Goal: Register for event/course

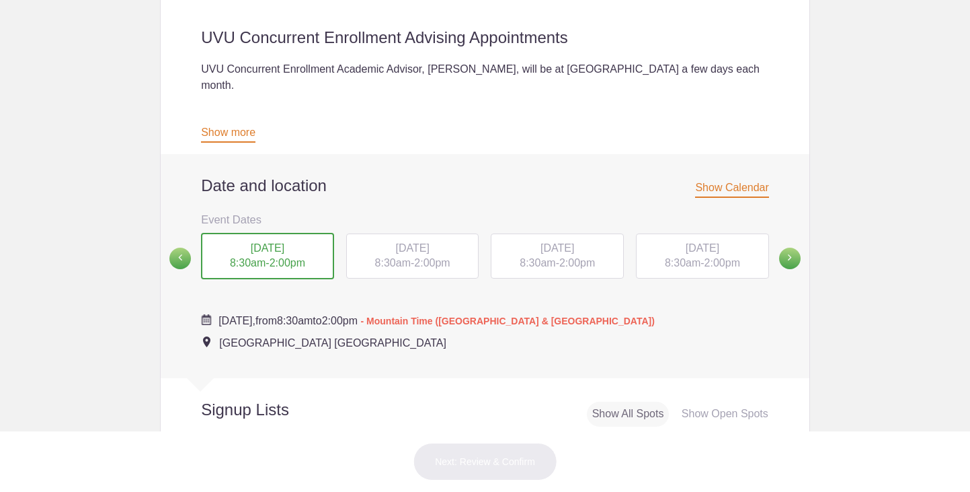
scroll to position [385, 0]
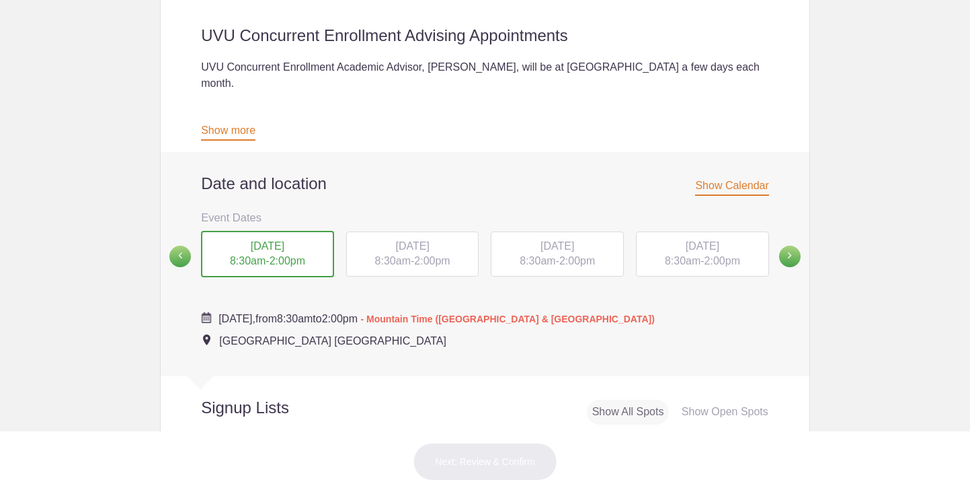
click at [264, 231] on div "[DATE] 8:30am - 2:00pm" at bounding box center [267, 254] width 133 height 47
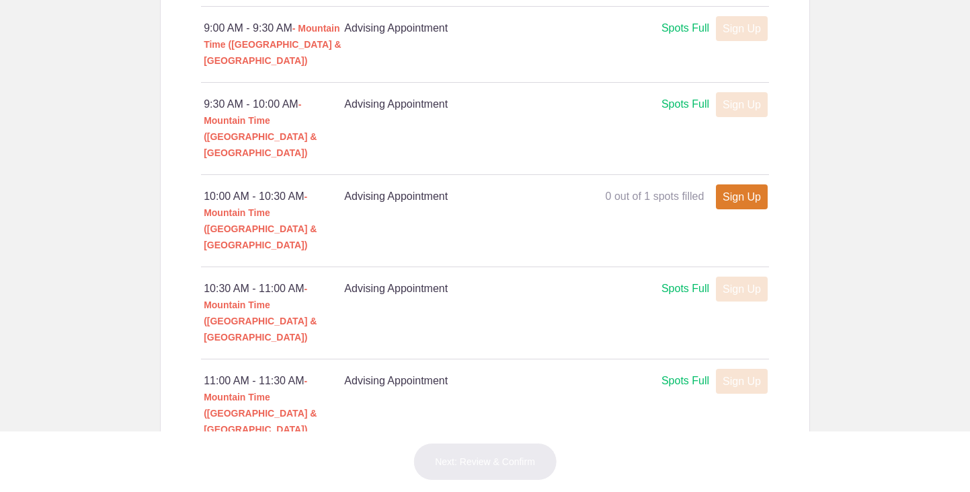
scroll to position [944, 0]
click at [741, 185] on link "Sign Up" at bounding box center [742, 197] width 52 height 25
type input "1"
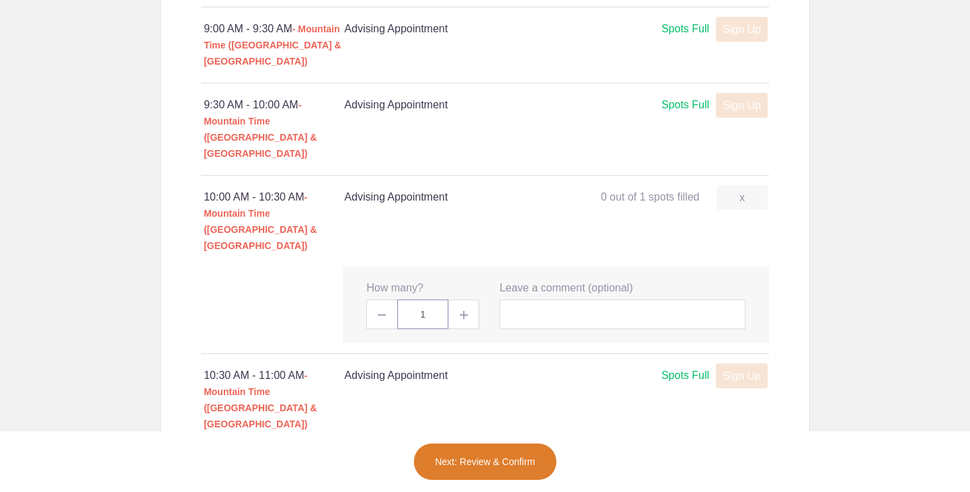
click at [431, 299] on input "1" at bounding box center [422, 314] width 51 height 30
click at [453, 299] on span at bounding box center [464, 314] width 30 height 30
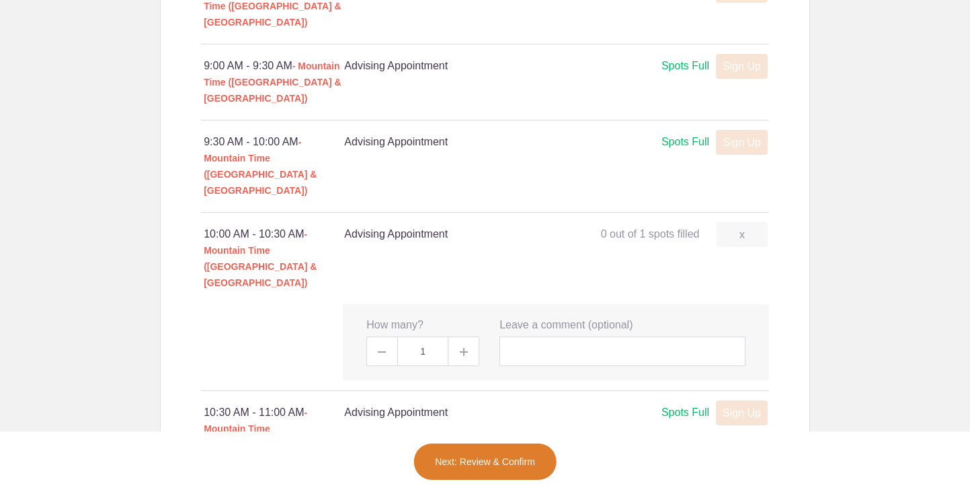
scroll to position [912, 0]
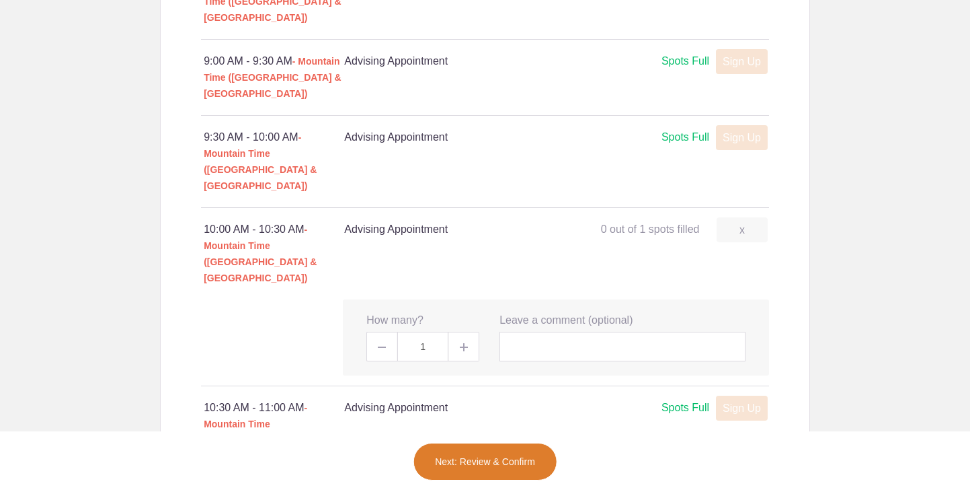
click at [514, 459] on button "Next: Review & Confirm" at bounding box center [485, 461] width 145 height 38
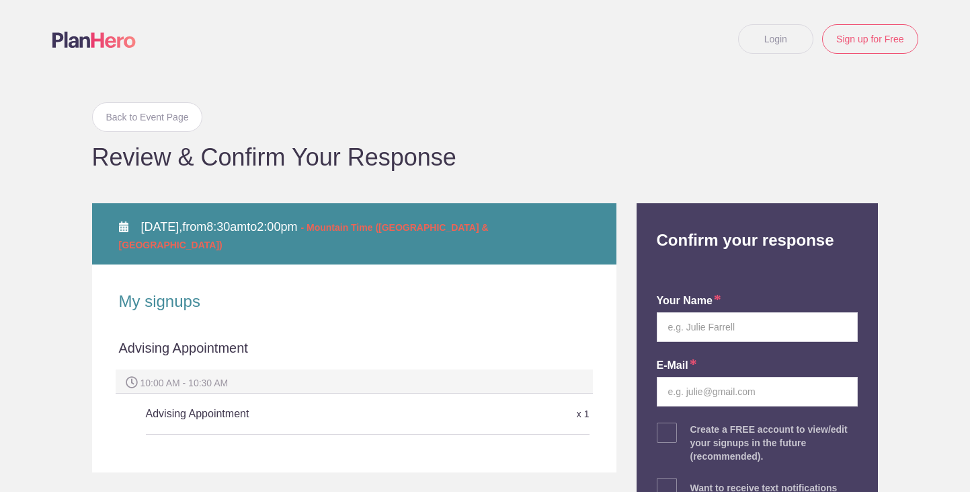
click at [237, 403] on h5 "Advising Appointment" at bounding box center [294, 413] width 296 height 27
click at [533, 402] on div "x 1" at bounding box center [516, 414] width 148 height 24
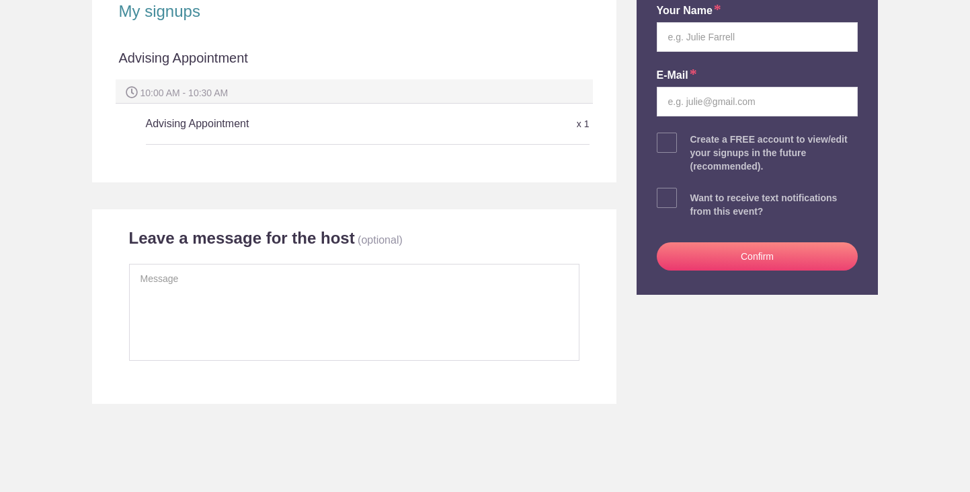
scroll to position [298, 0]
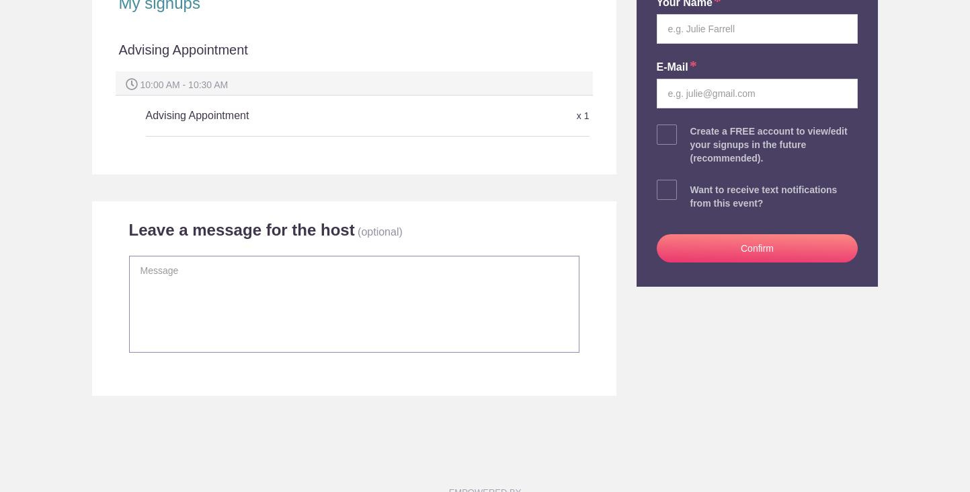
click at [409, 339] on textarea at bounding box center [354, 304] width 451 height 97
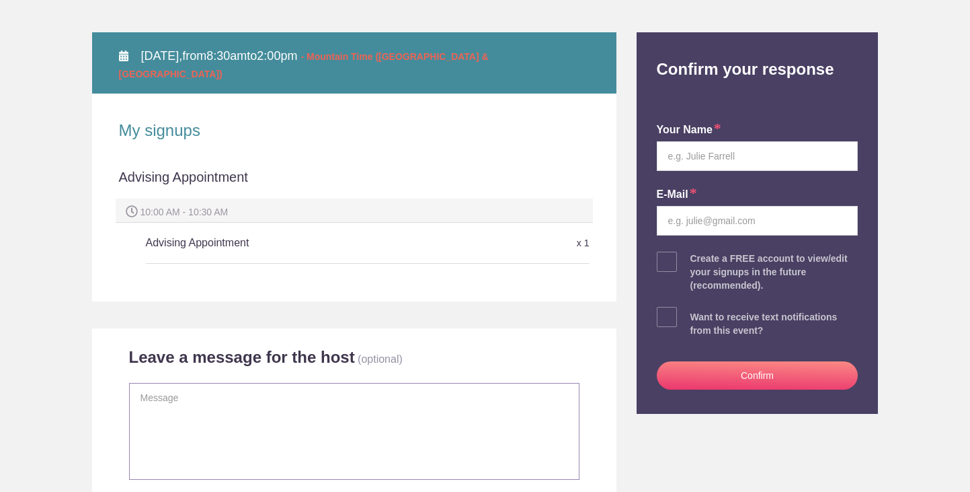
scroll to position [169, 0]
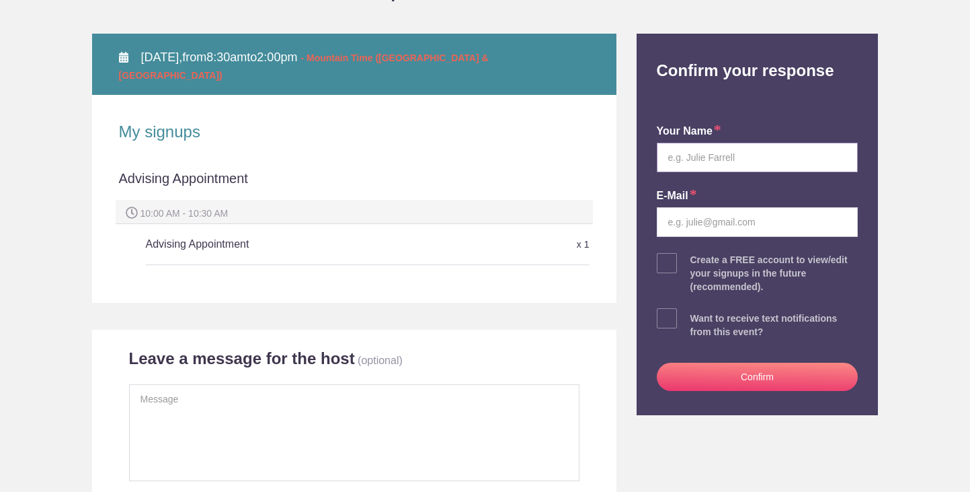
click at [746, 162] on input "text" at bounding box center [758, 158] width 202 height 30
type input "Spencer Hendry"
click at [781, 225] on input "email" at bounding box center [758, 222] width 202 height 30
type input "spencer.hendry1@gmail.com"
click at [669, 318] on span at bounding box center [667, 318] width 20 height 20
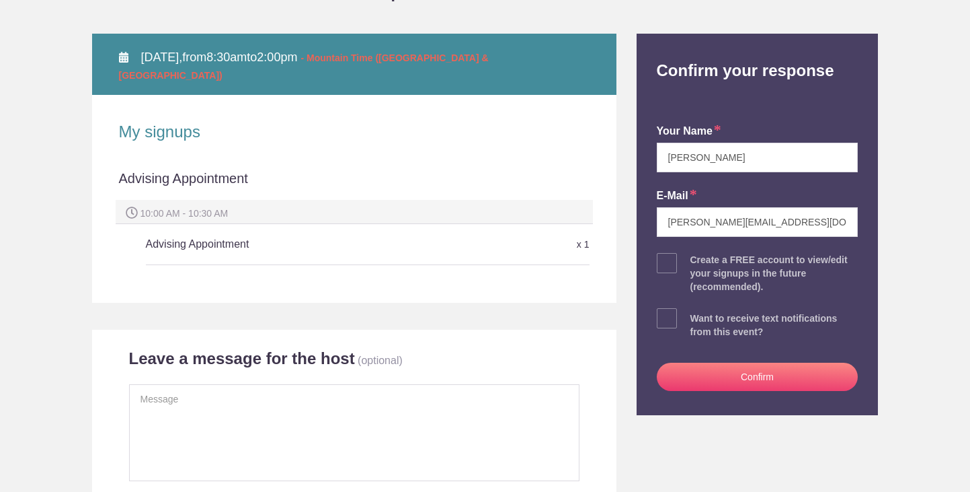
click at [695, 318] on input "checkbox" at bounding box center [796, 315] width 202 height 9
checkbox input "true"
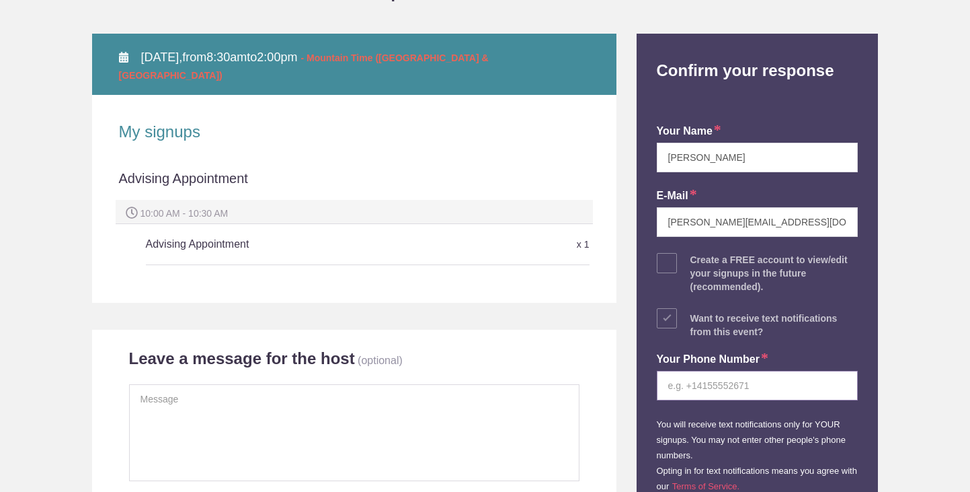
click at [717, 382] on input "tel" at bounding box center [758, 386] width 202 height 30
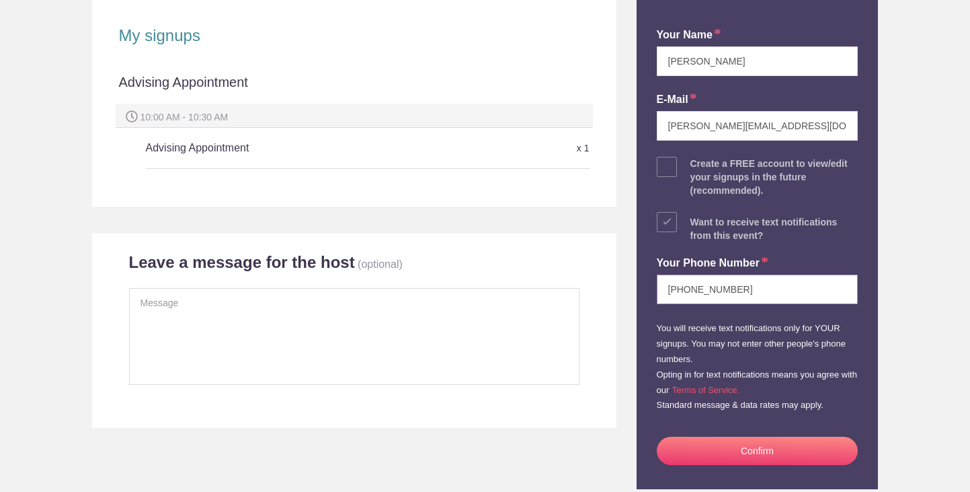
scroll to position [298, 0]
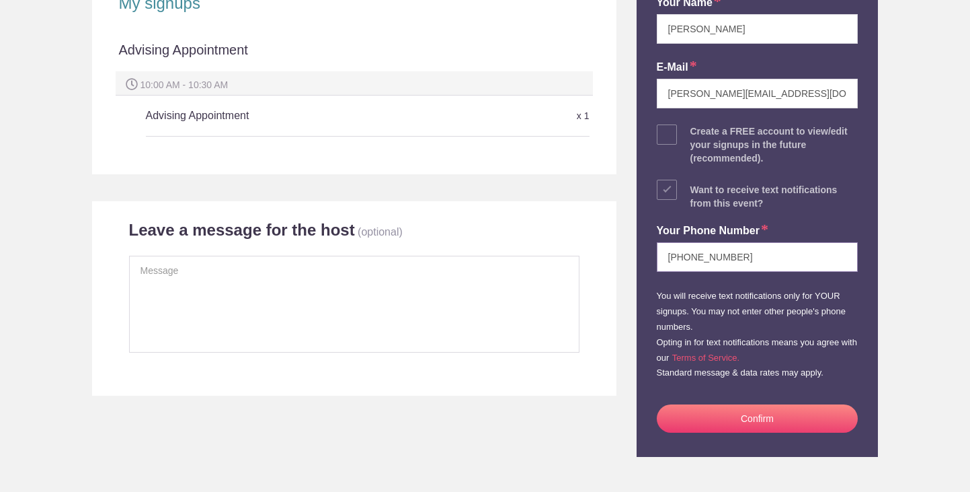
type input "435-513-5950"
click at [673, 140] on span at bounding box center [667, 134] width 20 height 20
click at [695, 136] on input "checkbox" at bounding box center [796, 131] width 202 height 9
checkbox input "true"
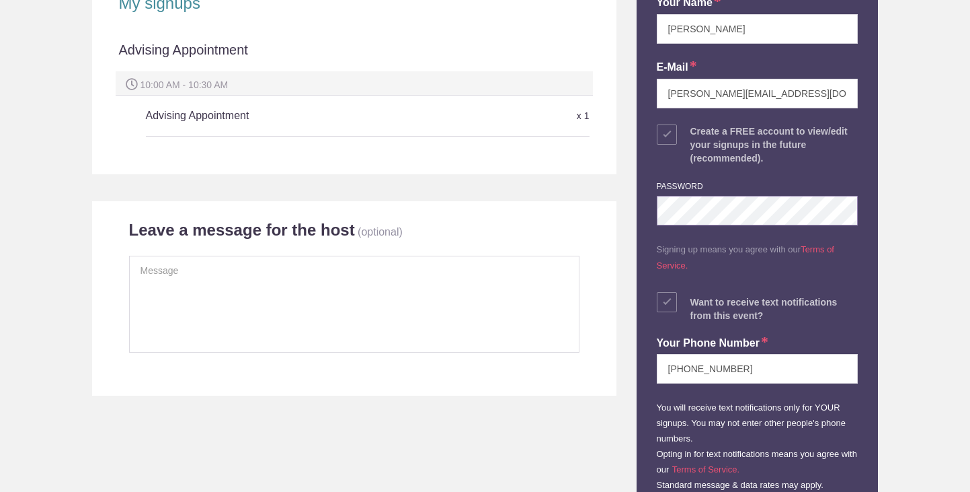
click at [508, 212] on div "Back to Event Page Back to Event Page Review & Confirm Your Response WED Octobe…" at bounding box center [485, 174] width 807 height 788
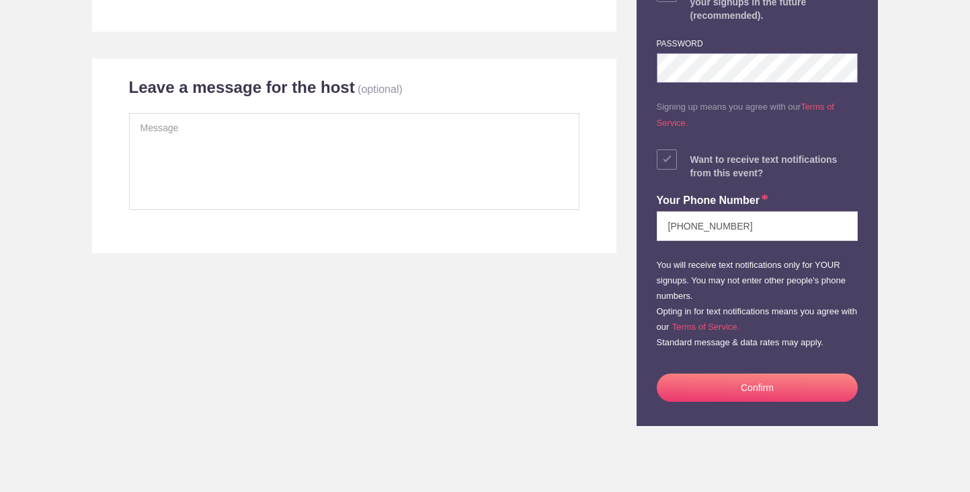
scroll to position [498, 0]
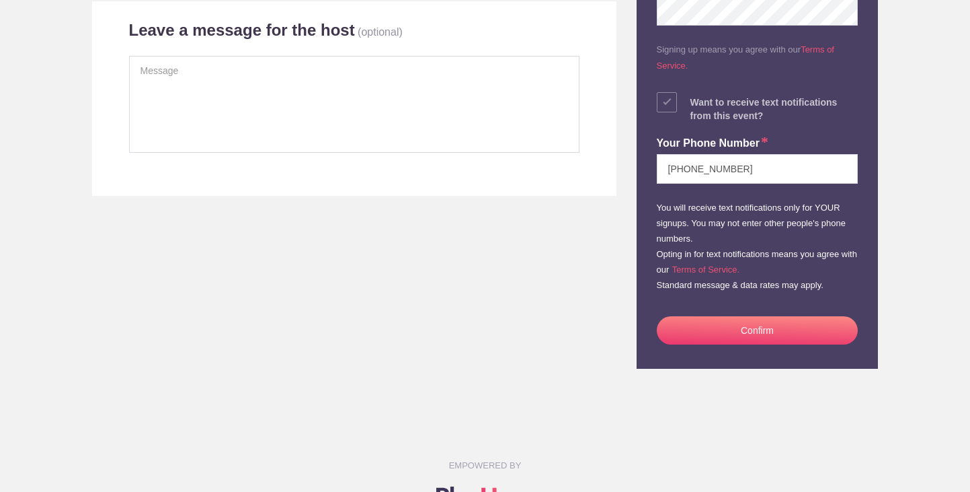
click at [799, 329] on button "Confirm" at bounding box center [758, 330] width 202 height 28
